Goal: Download file/media

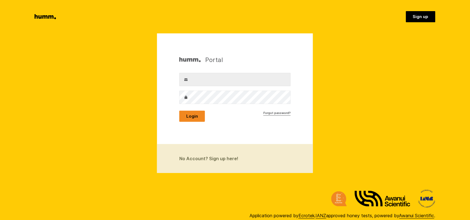
type input "[EMAIL_ADDRESS][DOMAIN_NAME]"
click at [191, 119] on button "Login" at bounding box center [192, 116] width 26 height 11
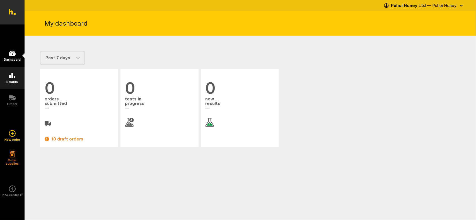
click at [11, 79] on link "Results" at bounding box center [12, 78] width 25 height 22
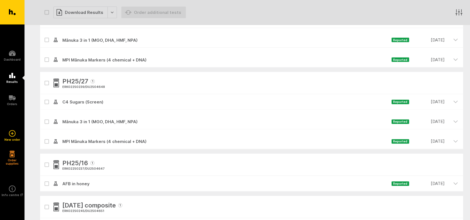
scroll to position [279, 0]
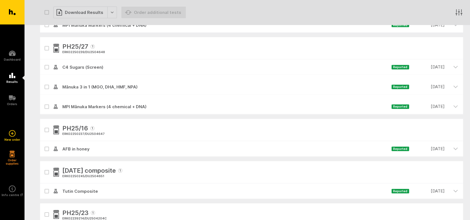
click at [42, 147] on div at bounding box center [46, 150] width 13 height 16
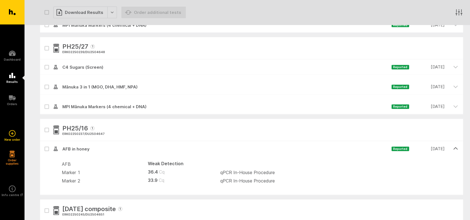
click at [47, 150] on icon at bounding box center [46, 149] width 3 height 3
click at [44, 145] on input "checkbox" at bounding box center [42, 144] width 4 height 4
checkbox input "true"
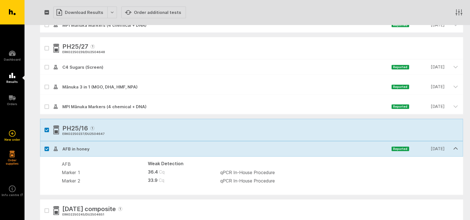
scroll to position [244, 0]
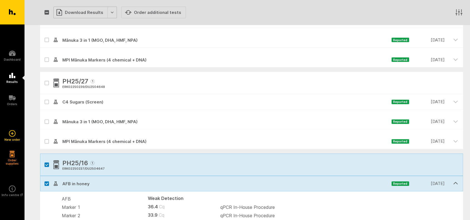
click at [82, 13] on div "Download Results" at bounding box center [85, 13] width 64 height 12
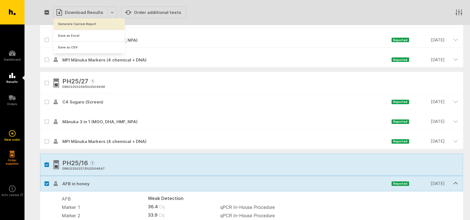
click at [80, 24] on button "Generate Custom Report" at bounding box center [89, 23] width 71 height 11
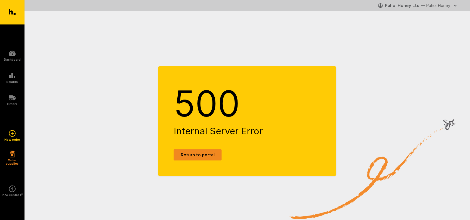
click at [200, 157] on link "Return to portal" at bounding box center [198, 155] width 48 height 11
